Goal: Register for event/course

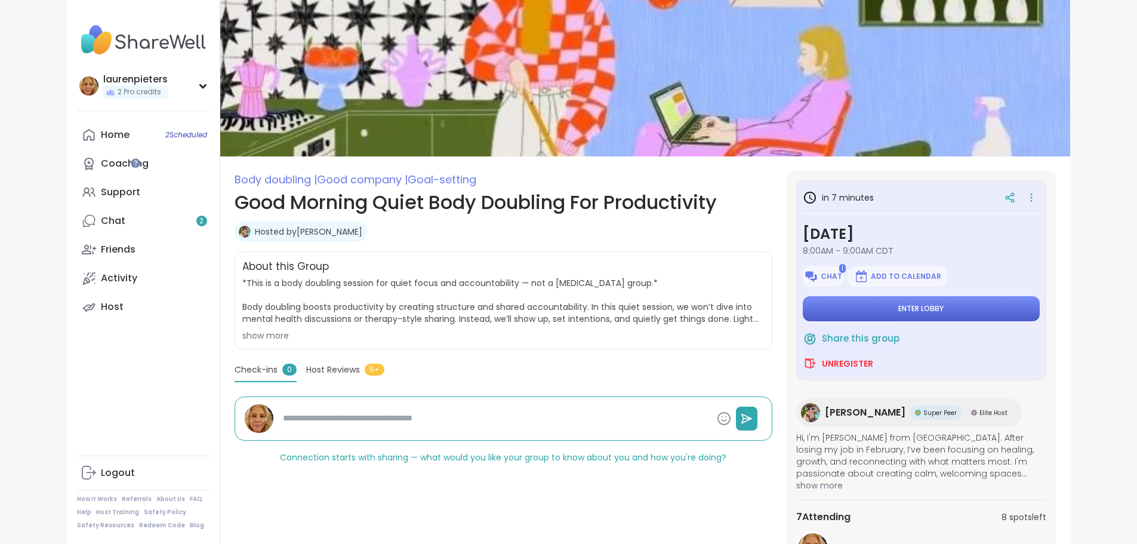
click at [944, 307] on span "Enter lobby" at bounding box center [921, 309] width 45 height 10
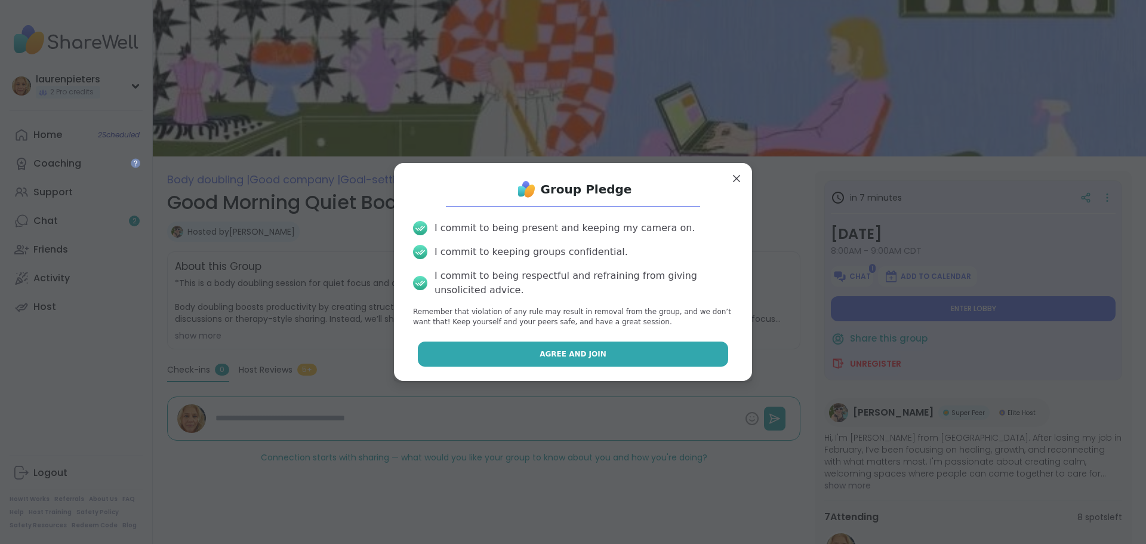
click at [556, 360] on button "Agree and Join" at bounding box center [573, 353] width 311 height 25
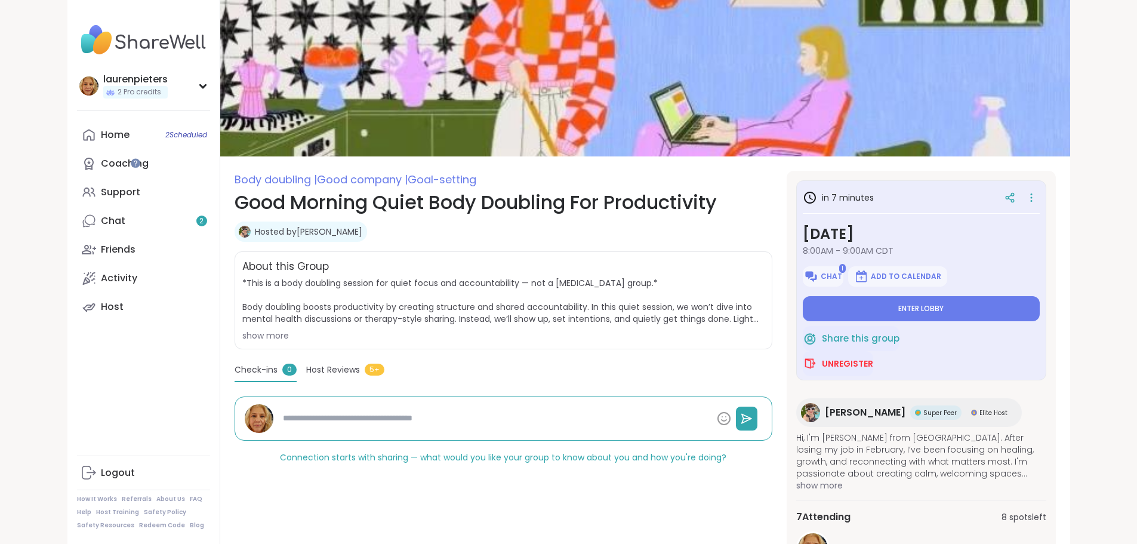
type textarea "*"
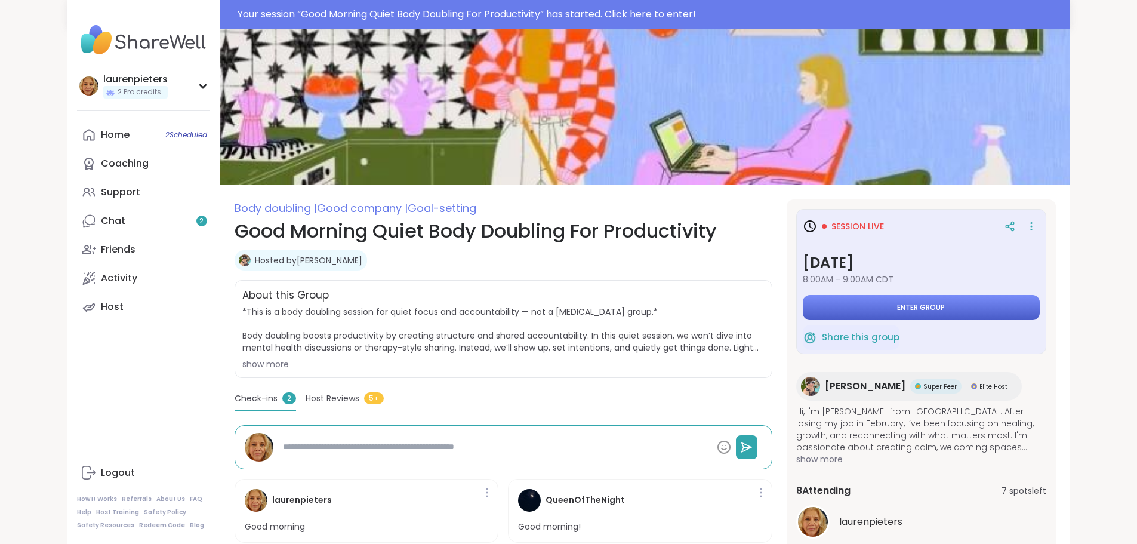
click at [892, 307] on button "Enter group" at bounding box center [921, 307] width 237 height 25
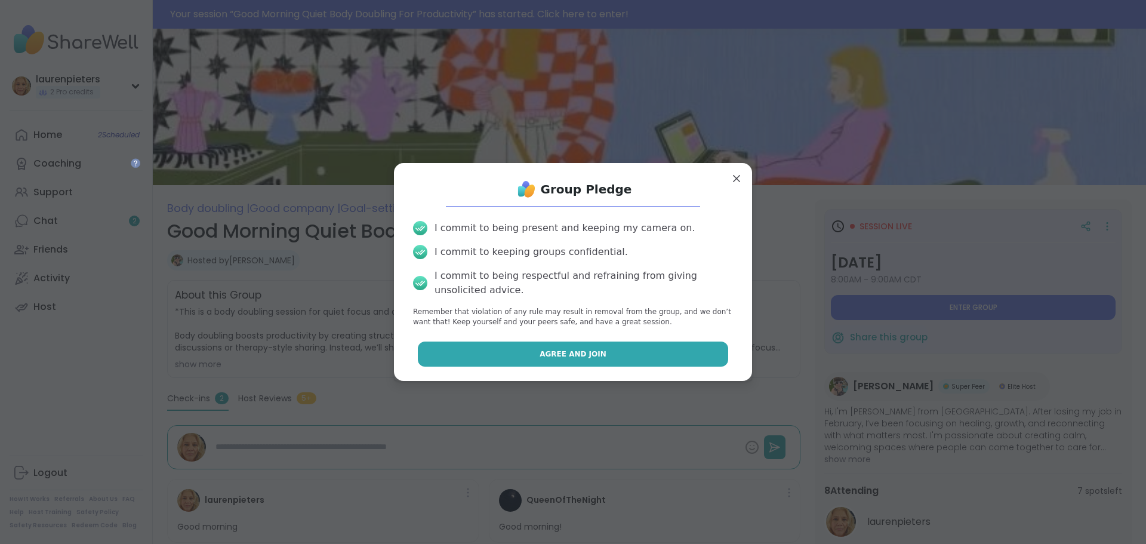
click at [593, 352] on button "Agree and Join" at bounding box center [573, 353] width 311 height 25
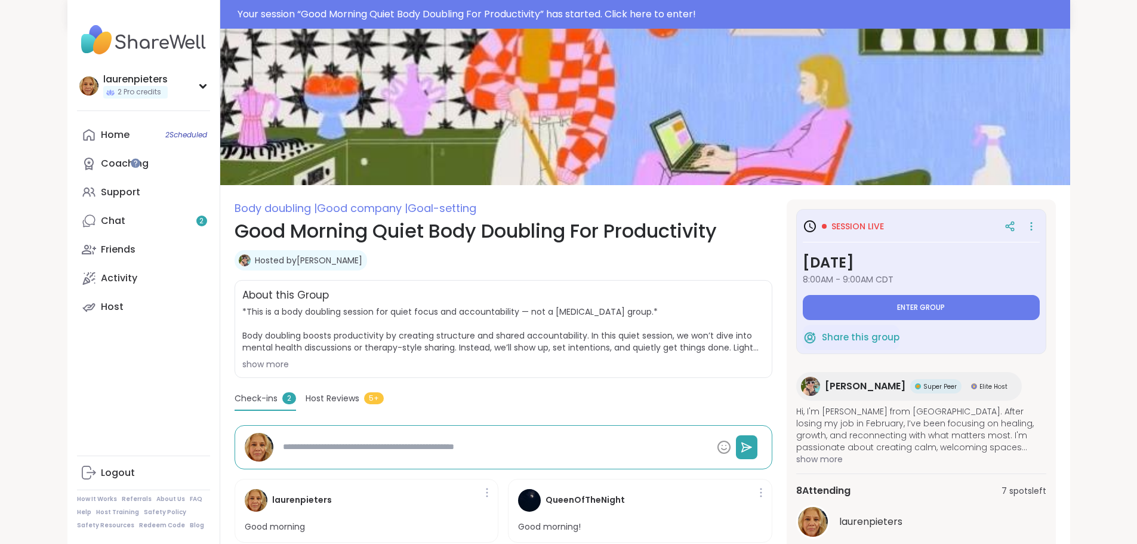
type textarea "*"
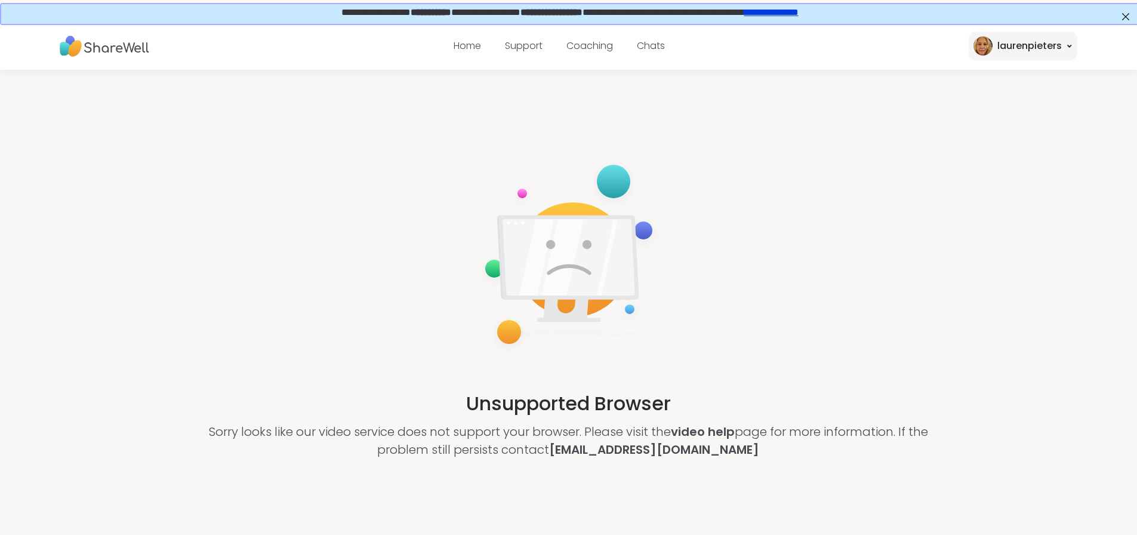
click at [798, 14] on link "**********" at bounding box center [770, 11] width 54 height 9
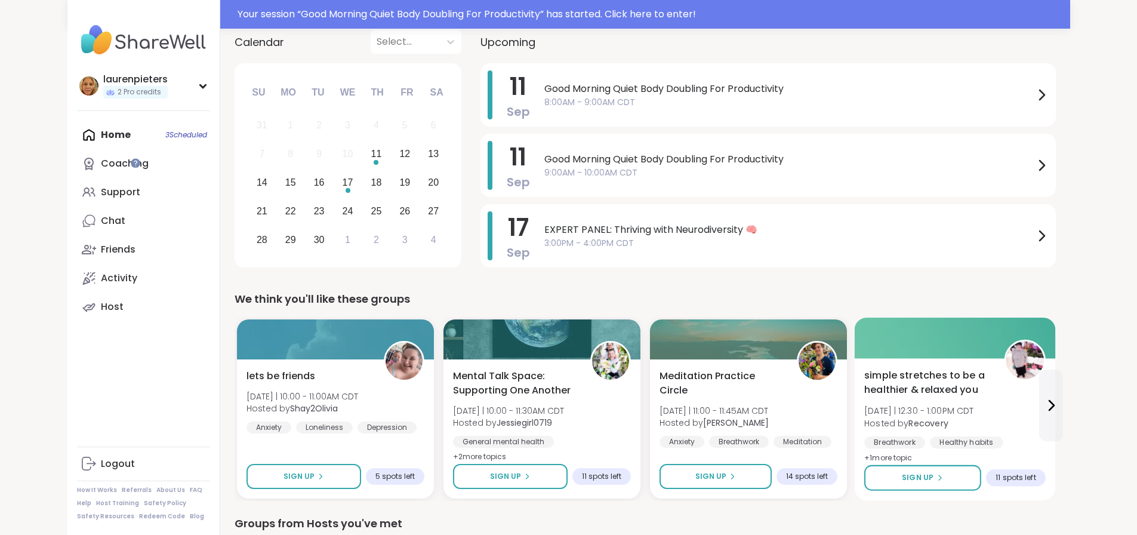
scroll to position [60, 0]
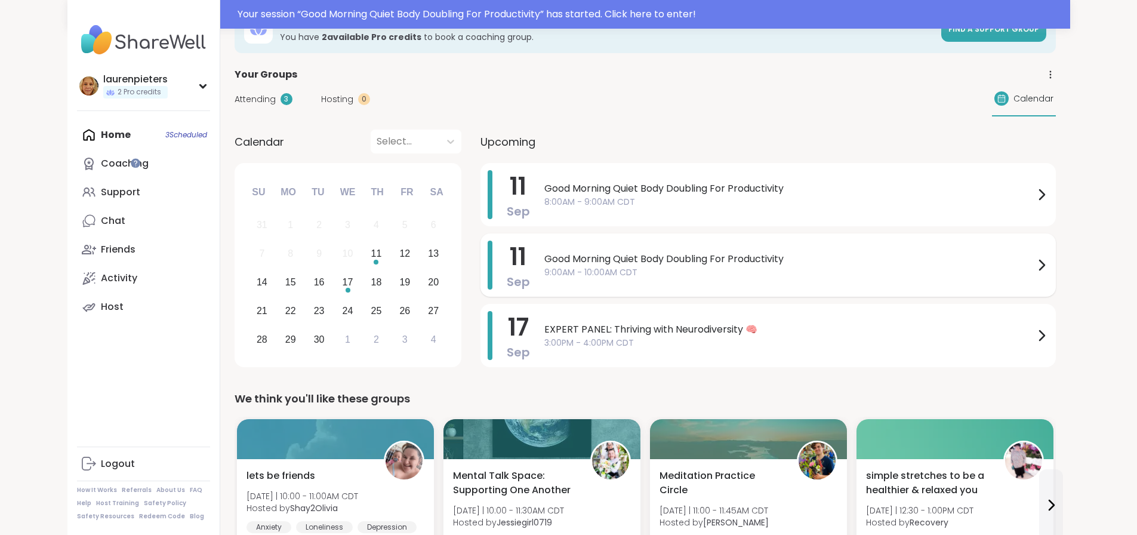
click at [1049, 263] on icon at bounding box center [1042, 265] width 14 height 14
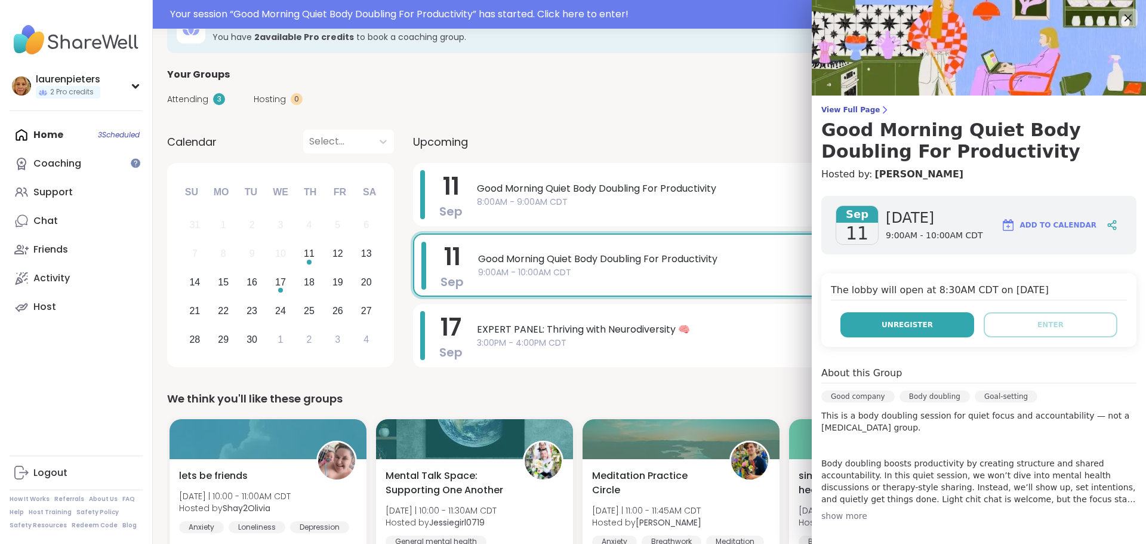
click at [884, 323] on span "Unregister" at bounding box center [907, 324] width 51 height 11
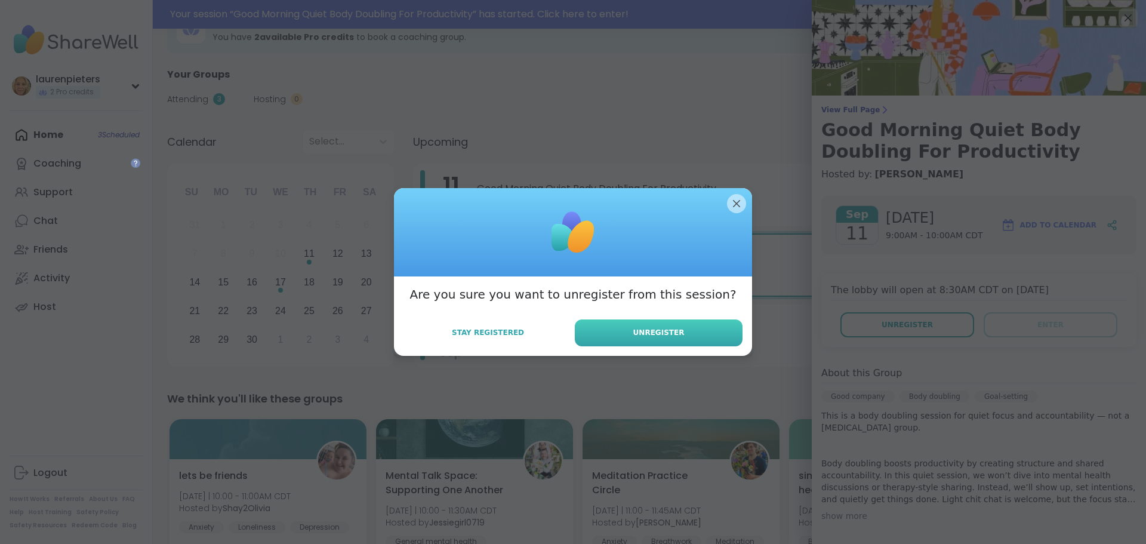
click at [663, 330] on span "Unregister" at bounding box center [658, 332] width 51 height 11
